Goal: Check status: Check status

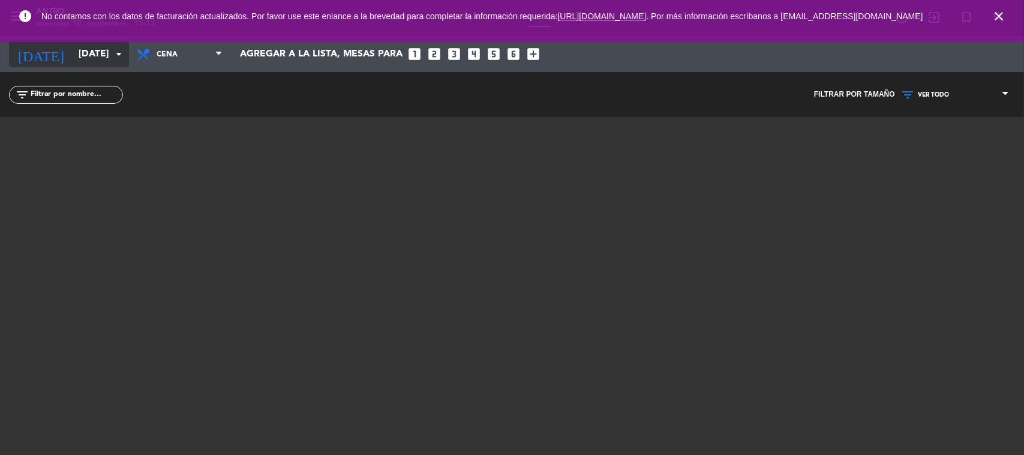
click at [73, 59] on input "[DATE]" at bounding box center [136, 54] width 127 height 23
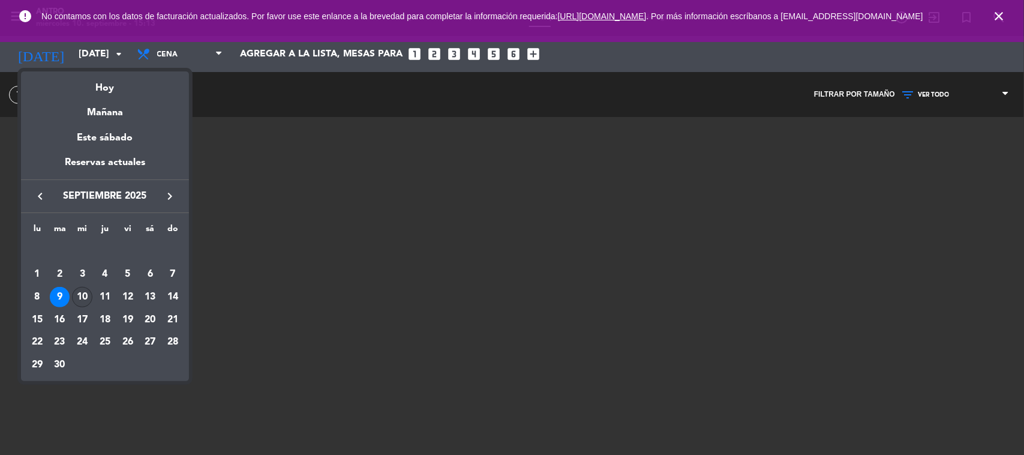
click at [71, 295] on td "10" at bounding box center [82, 297] width 23 height 23
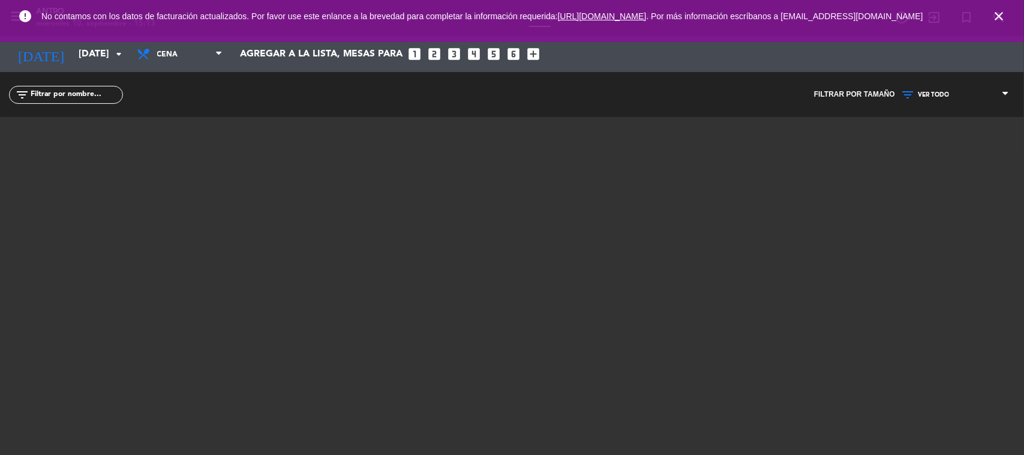
type input "[DATE]"
click at [1002, 28] on span "close" at bounding box center [999, 16] width 32 height 32
click at [997, 19] on icon "close" at bounding box center [999, 16] width 14 height 14
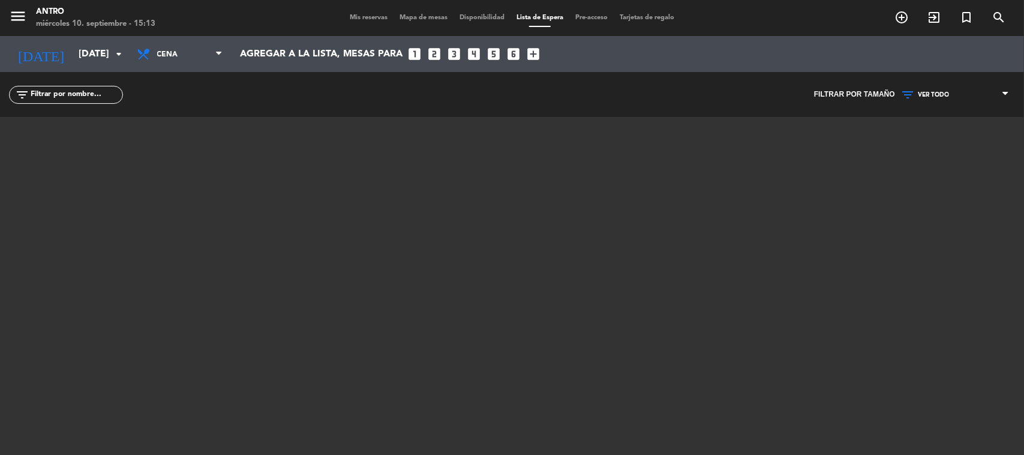
click at [366, 10] on div "menu ANTRO [DATE] 10. septiembre - 15:13 Mis reservas Mapa de mesas Disponibili…" at bounding box center [512, 18] width 1024 height 36
click at [364, 23] on div "Mis reservas Mapa de mesas Disponibilidad Lista de Espera Pre-acceso Tarjetas d…" at bounding box center [512, 18] width 337 height 11
click at [368, 13] on div "Mis reservas Mapa de mesas Disponibilidad Lista de Espera Pre-acceso Tarjetas d…" at bounding box center [512, 18] width 337 height 11
click at [368, 15] on span "Mis reservas" at bounding box center [369, 17] width 50 height 7
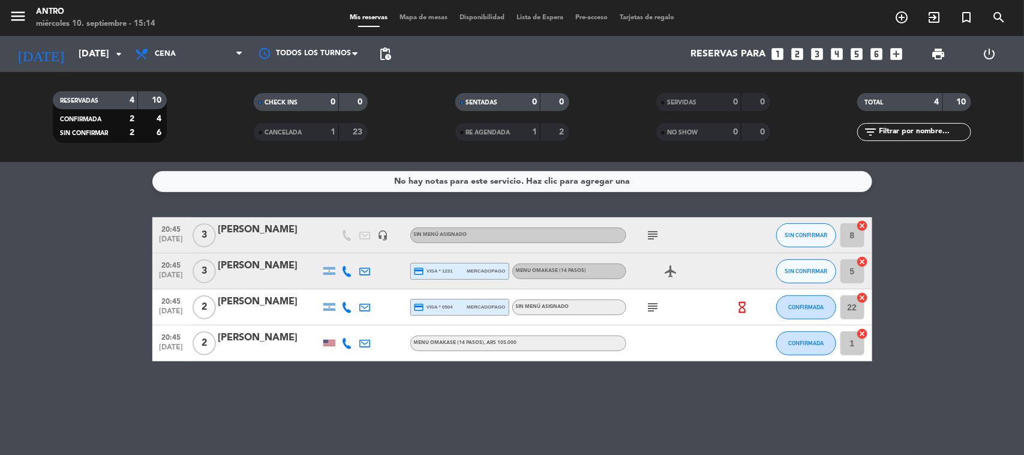
click at [738, 304] on icon "hourglass_empty" at bounding box center [741, 307] width 13 height 13
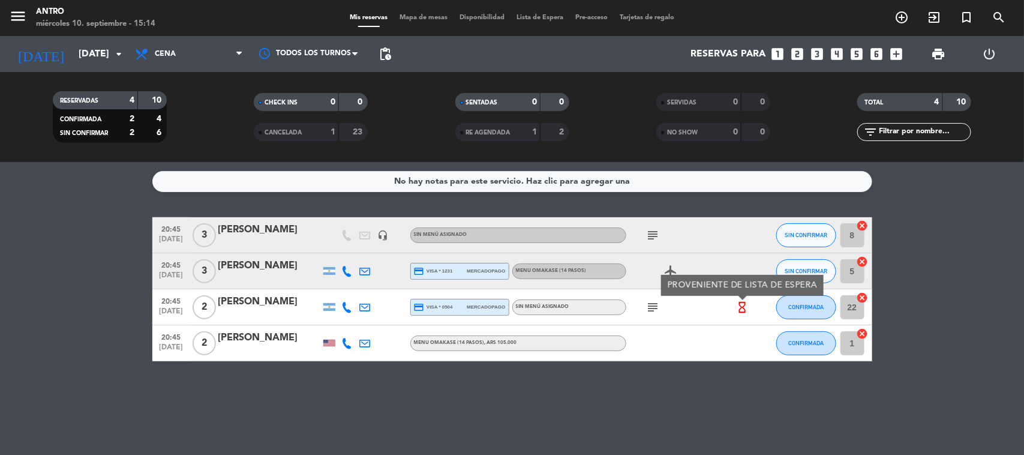
click at [738, 304] on icon "hourglass_empty" at bounding box center [741, 307] width 13 height 13
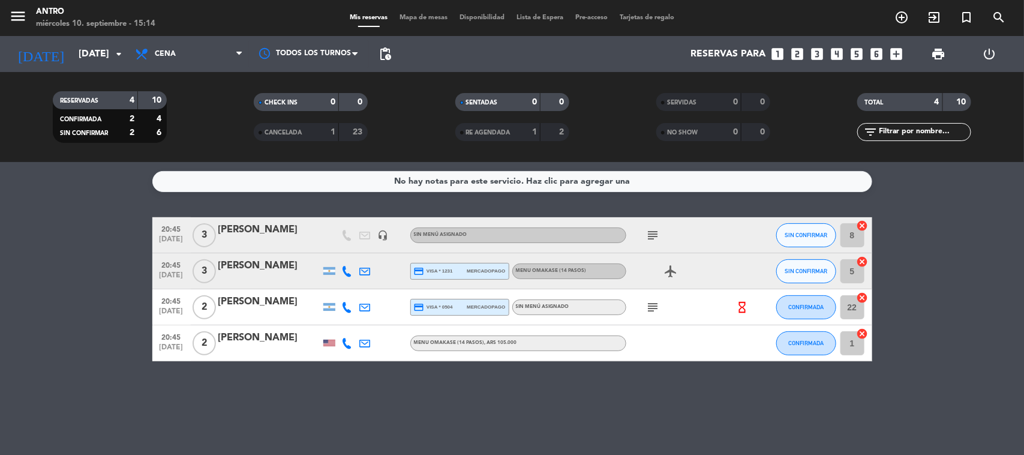
click at [652, 306] on icon "subject" at bounding box center [653, 307] width 14 height 14
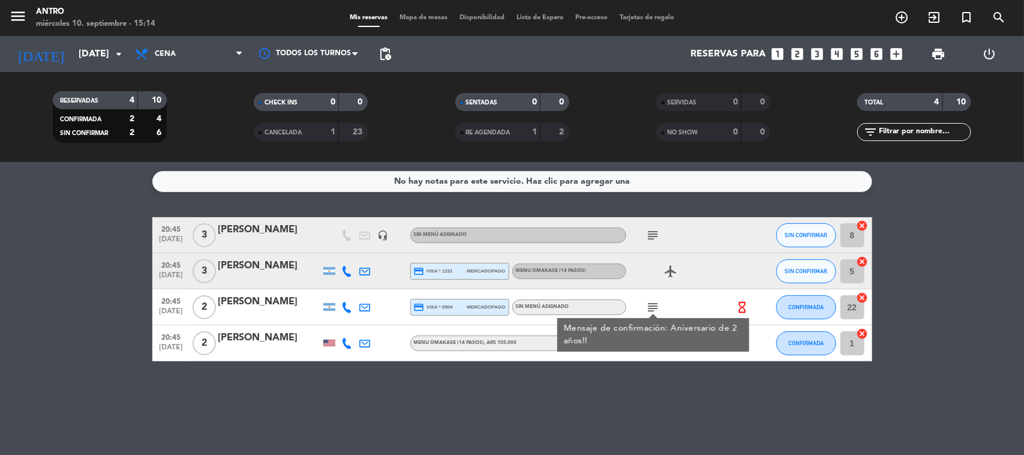
click at [659, 226] on div "subject" at bounding box center [680, 234] width 108 height 35
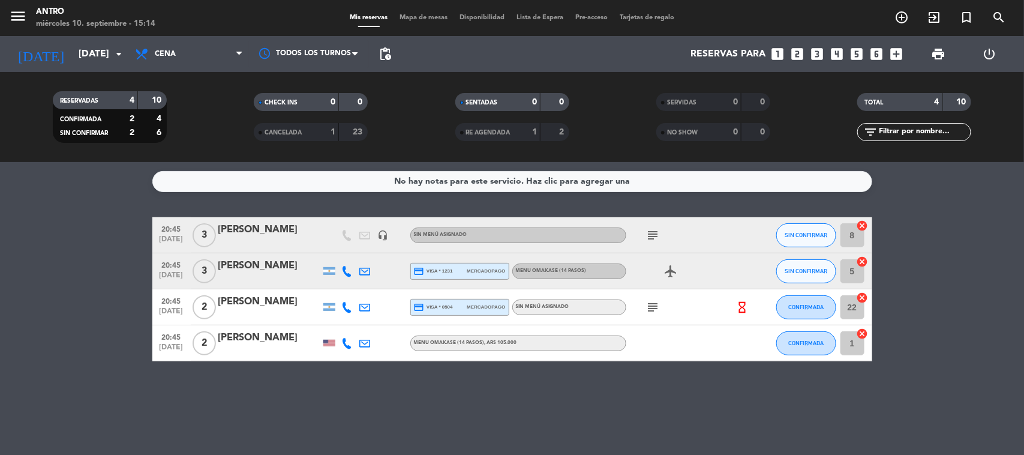
click at [658, 232] on icon "subject" at bounding box center [653, 235] width 14 height 14
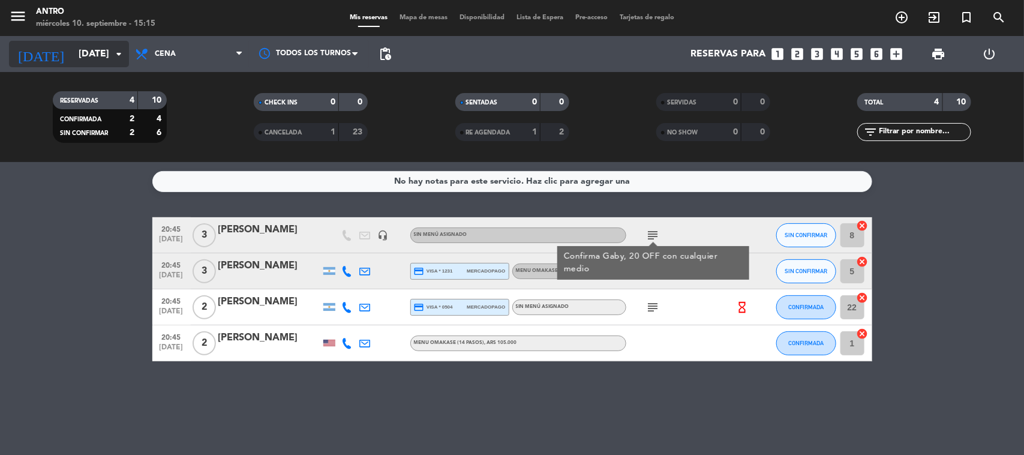
click at [113, 48] on icon "arrow_drop_down" at bounding box center [119, 54] width 14 height 14
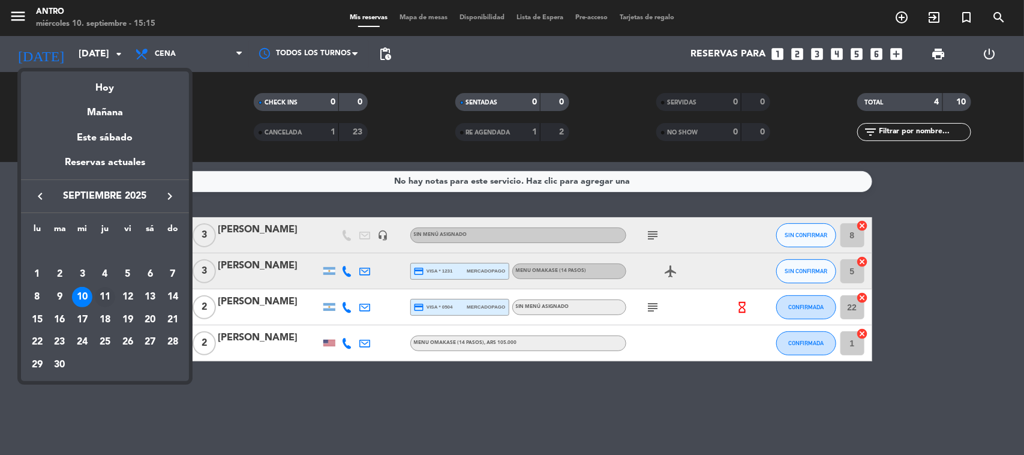
click at [108, 286] on td "11" at bounding box center [105, 297] width 23 height 23
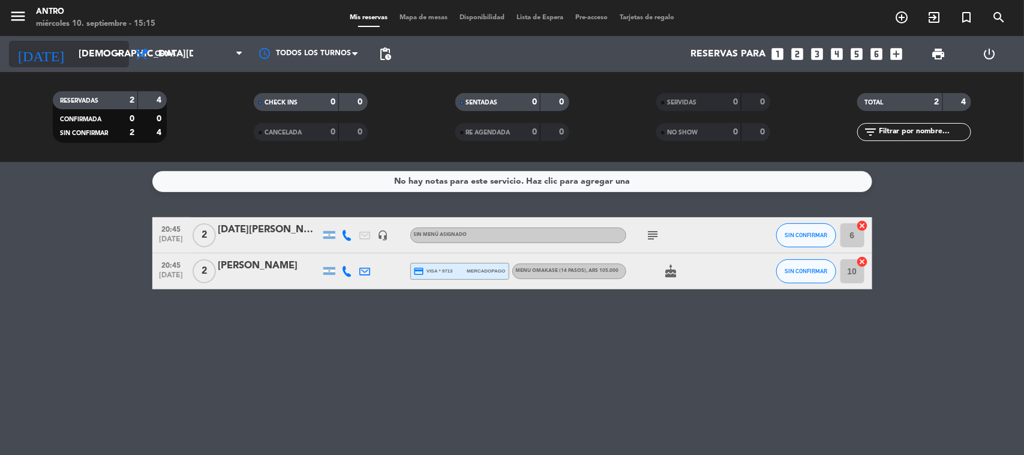
click at [93, 56] on input "[DEMOGRAPHIC_DATA][DATE]" at bounding box center [136, 54] width 127 height 23
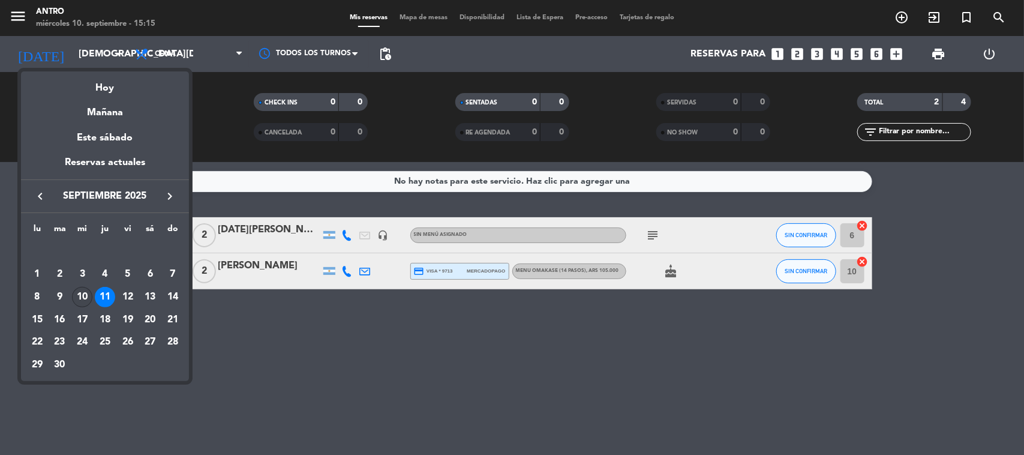
click at [79, 297] on div "10" at bounding box center [82, 297] width 20 height 20
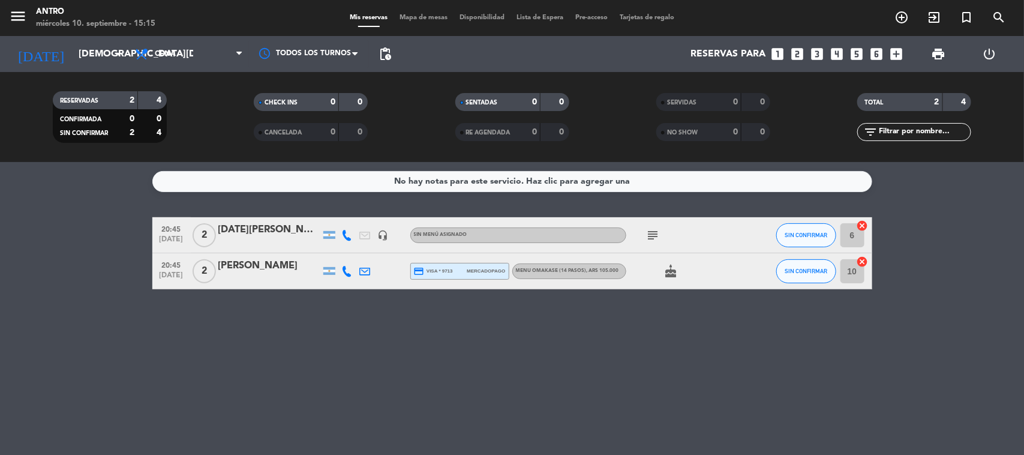
type input "[DATE]"
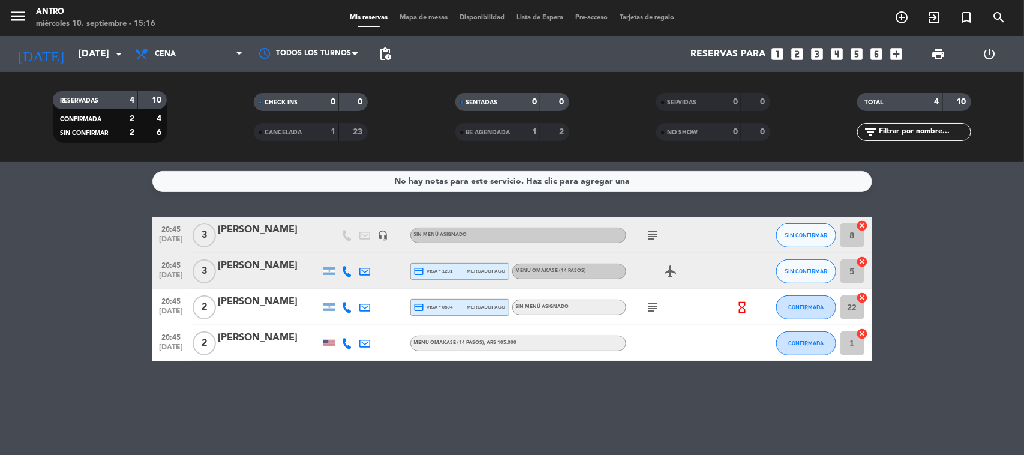
click at [346, 270] on icon at bounding box center [347, 271] width 11 height 11
click at [346, 303] on icon at bounding box center [347, 307] width 11 height 11
click at [279, 310] on div "[PERSON_NAME]" at bounding box center [269, 302] width 102 height 16
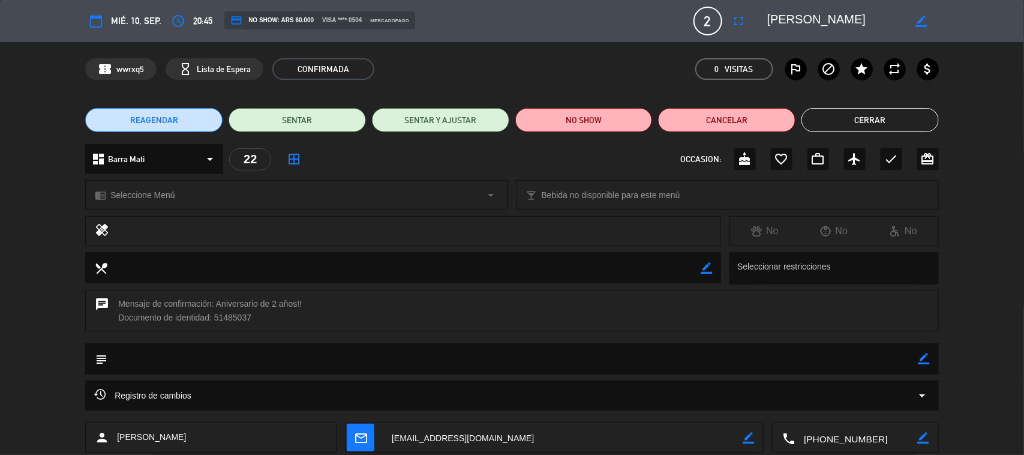
click at [851, 126] on button "Cerrar" at bounding box center [869, 120] width 137 height 24
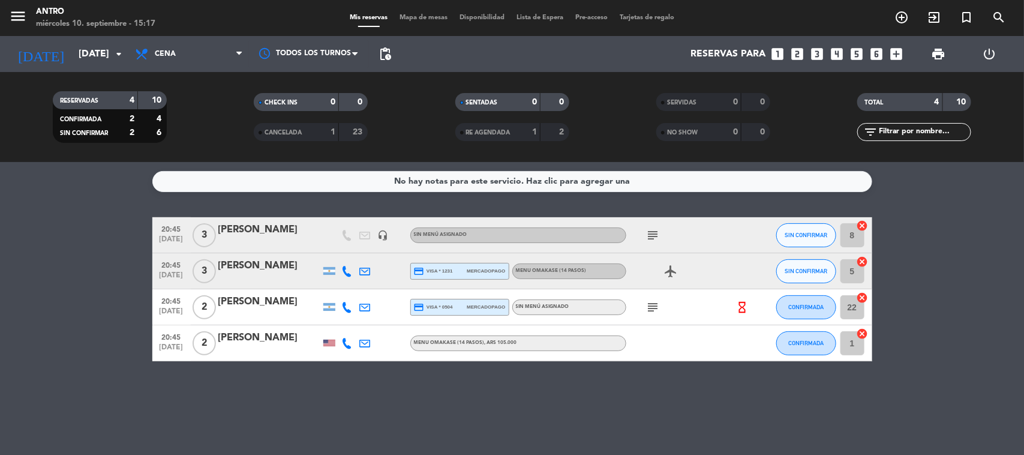
click at [342, 339] on icon at bounding box center [347, 343] width 11 height 11
